Goal: Information Seeking & Learning: Learn about a topic

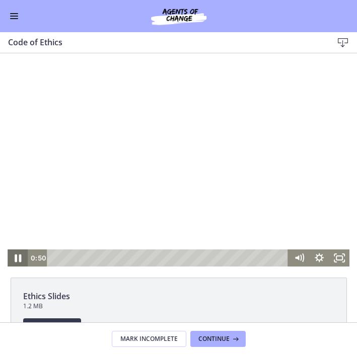
click at [18, 254] on icon "Pause" at bounding box center [18, 258] width 24 height 21
